Goal: Transaction & Acquisition: Obtain resource

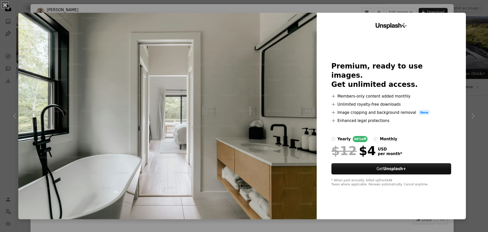
scroll to position [331, 0]
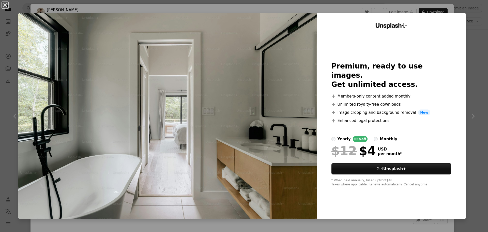
click at [222, 98] on img at bounding box center [167, 116] width 298 height 206
click at [469, 117] on div "An X shape Unsplash+ Premium, ready to use images. Get unlimited access. A plus…" at bounding box center [244, 116] width 488 height 232
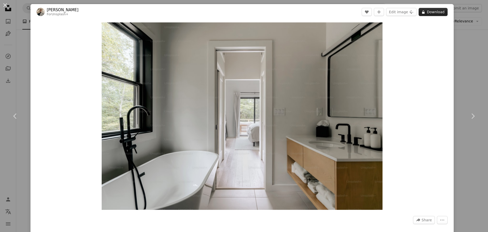
click at [437, 9] on button "A lock Download" at bounding box center [433, 12] width 29 height 8
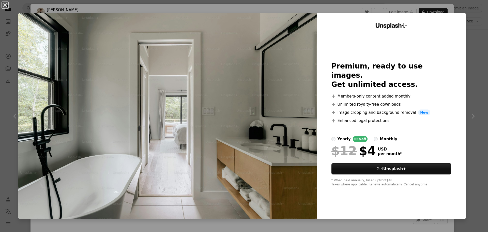
click at [468, 26] on div "An X shape Unsplash+ Premium, ready to use images. Get unlimited access. A plus…" at bounding box center [244, 116] width 488 height 232
